Goal: Find specific page/section: Find specific page/section

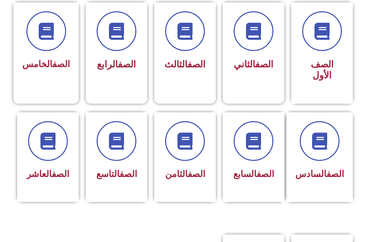
scroll to position [189, 0]
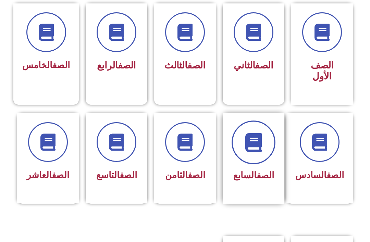
click at [258, 151] on icon at bounding box center [253, 142] width 19 height 19
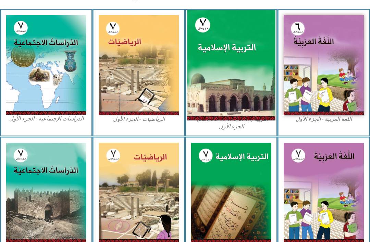
scroll to position [185, 0]
click at [222, 73] on img at bounding box center [231, 65] width 88 height 110
